Goal: Task Accomplishment & Management: Use online tool/utility

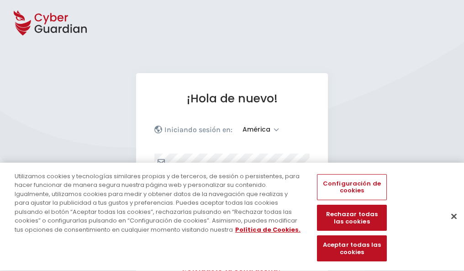
select select "América"
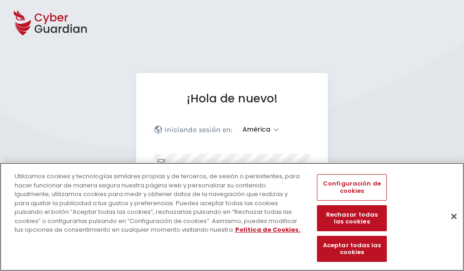
scroll to position [119, 0]
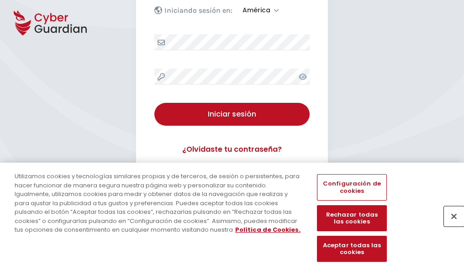
click at [450, 226] on button "Cerrar" at bounding box center [454, 216] width 20 height 20
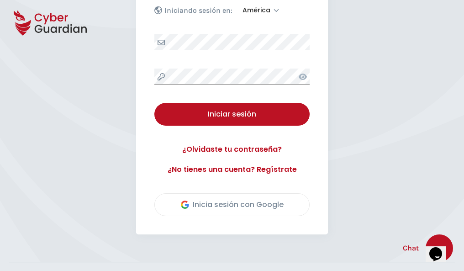
scroll to position [208, 0]
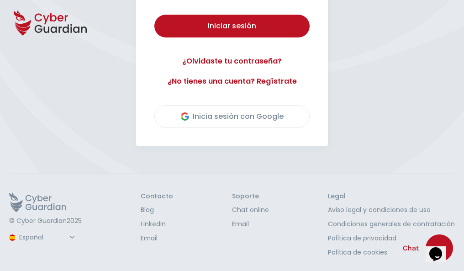
click at [155, 15] on button "Iniciar sesión" at bounding box center [232, 26] width 155 height 23
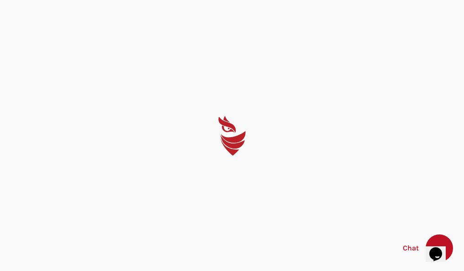
scroll to position [0, 0]
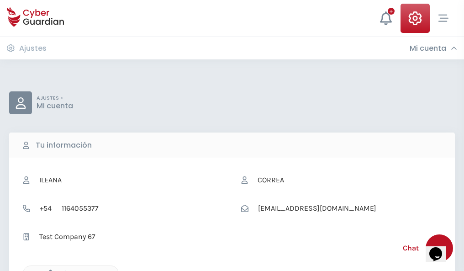
click at [48, 270] on icon "button" at bounding box center [48, 274] width 8 height 8
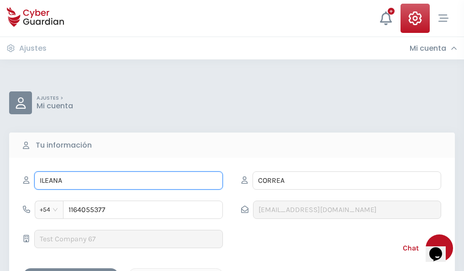
click at [128, 181] on input "ILEANA" at bounding box center [128, 180] width 189 height 18
type input "I"
type input "Domitila"
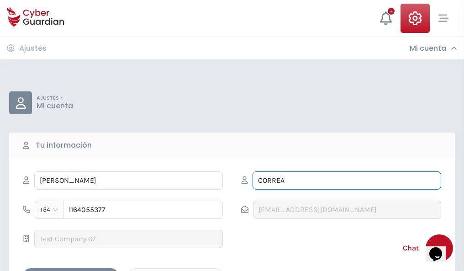
click at [347, 181] on input "CORREA" at bounding box center [347, 180] width 189 height 18
type input "C"
type input "Estevez"
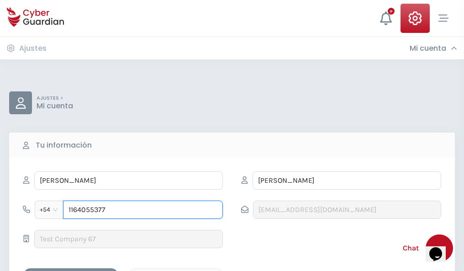
click at [143, 210] on input "1164055377" at bounding box center [143, 210] width 160 height 18
type input "1"
type input "4949087276"
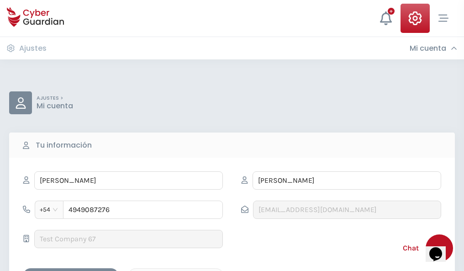
click at [176, 271] on div "Cancelar" at bounding box center [175, 276] width 81 height 11
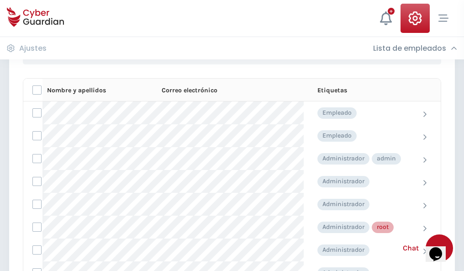
scroll to position [460, 0]
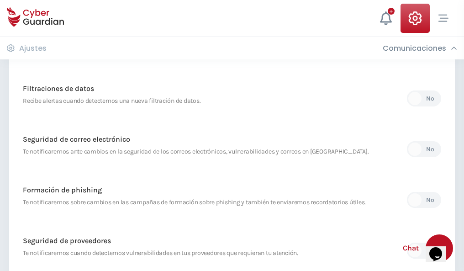
scroll to position [481, 0]
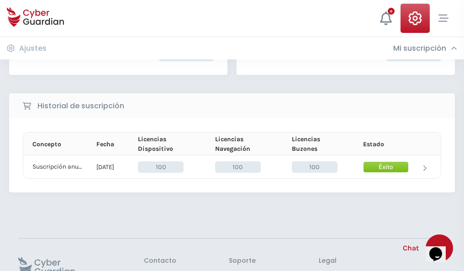
scroll to position [232, 0]
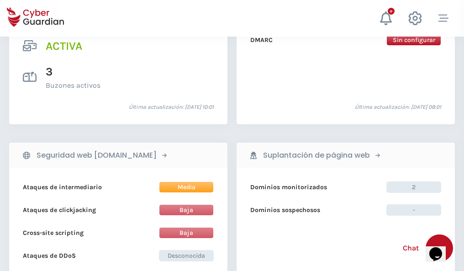
scroll to position [929, 0]
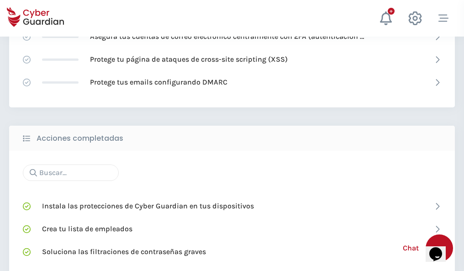
scroll to position [609, 0]
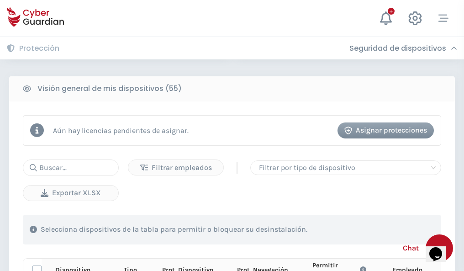
scroll to position [808, 0]
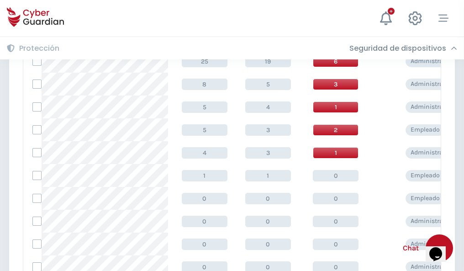
scroll to position [461, 0]
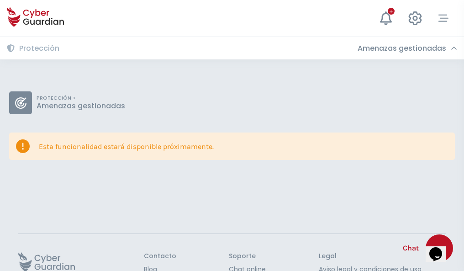
scroll to position [59, 0]
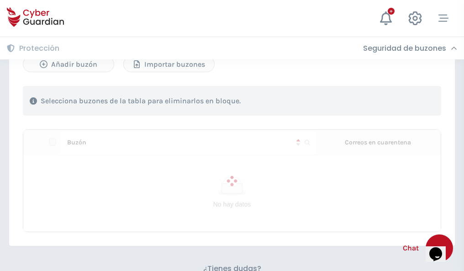
scroll to position [391, 0]
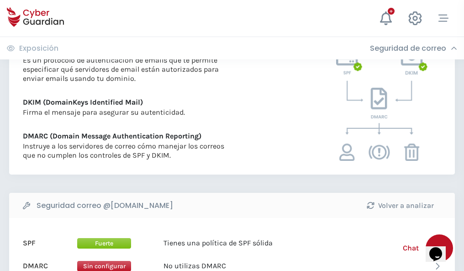
scroll to position [493, 0]
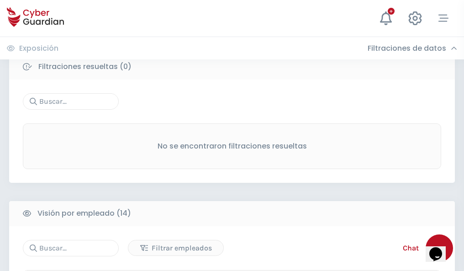
scroll to position [826, 0]
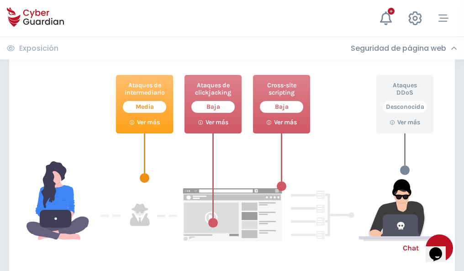
scroll to position [498, 0]
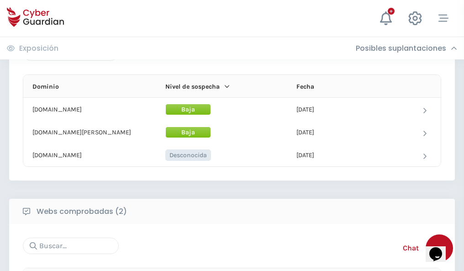
scroll to position [549, 0]
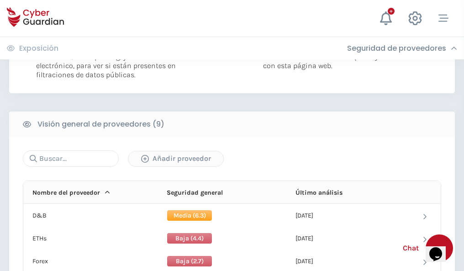
scroll to position [658, 0]
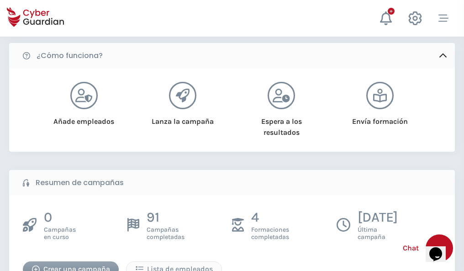
click at [71, 266] on div "Crear una campaña" at bounding box center [71, 269] width 82 height 11
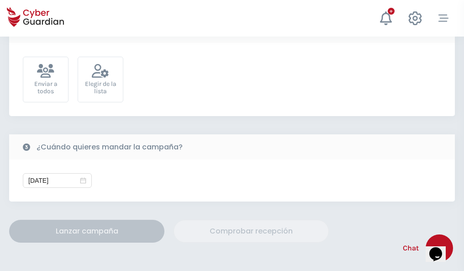
scroll to position [335, 0]
